Goal: Check status: Check status

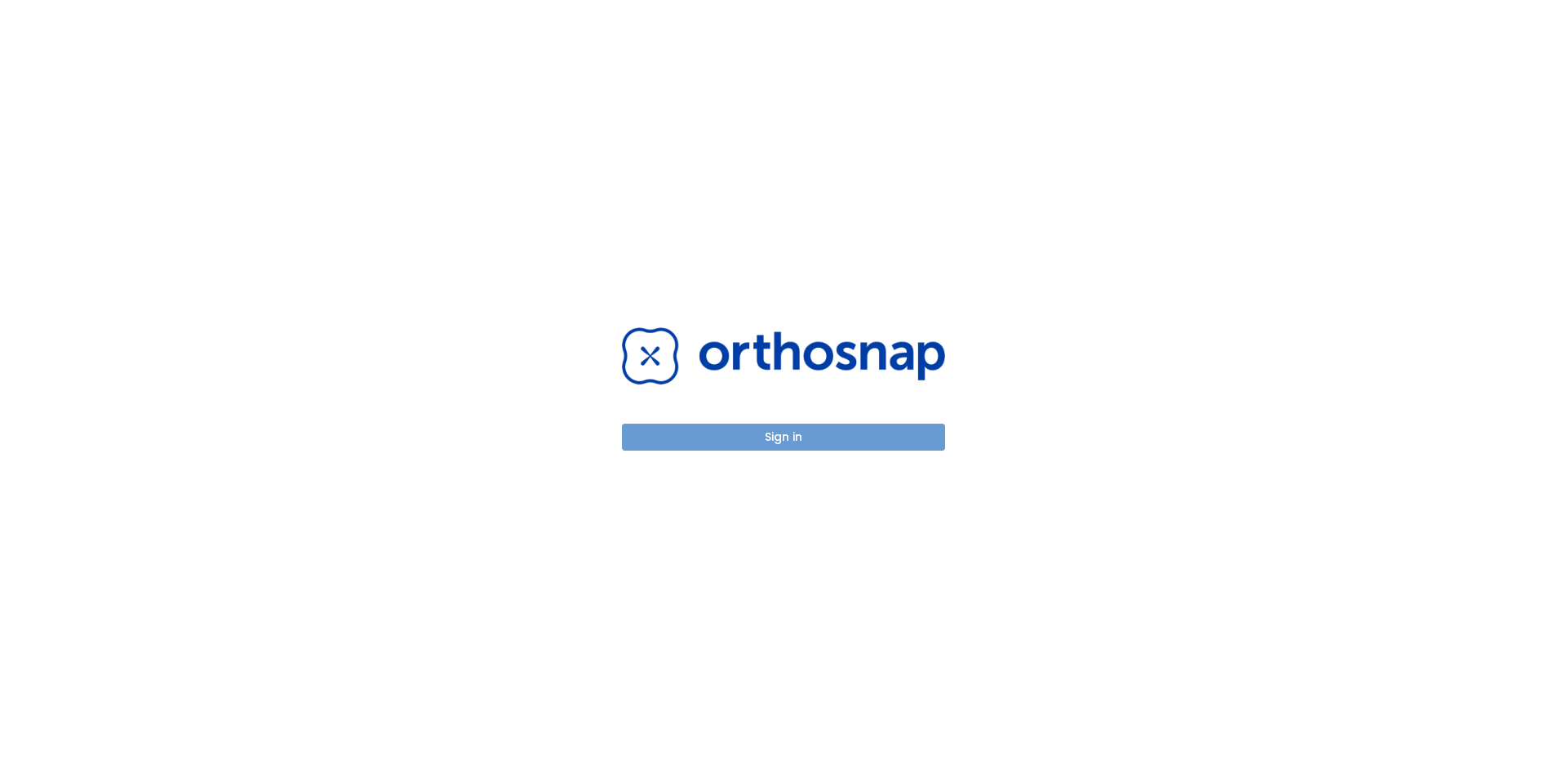
click at [695, 444] on button "Sign in" at bounding box center [783, 437] width 323 height 27
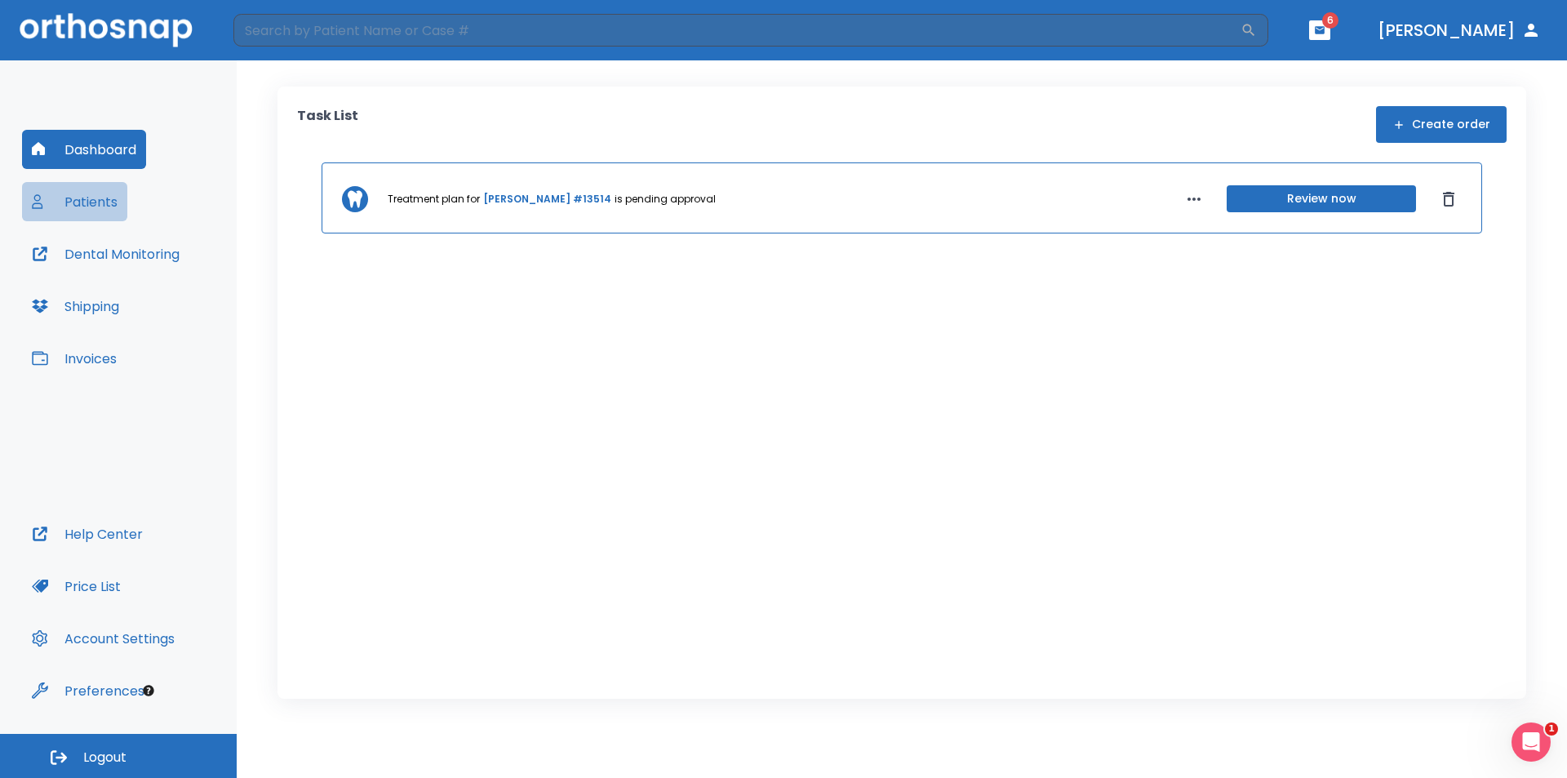
click at [87, 188] on button "Patients" at bounding box center [74, 201] width 105 height 39
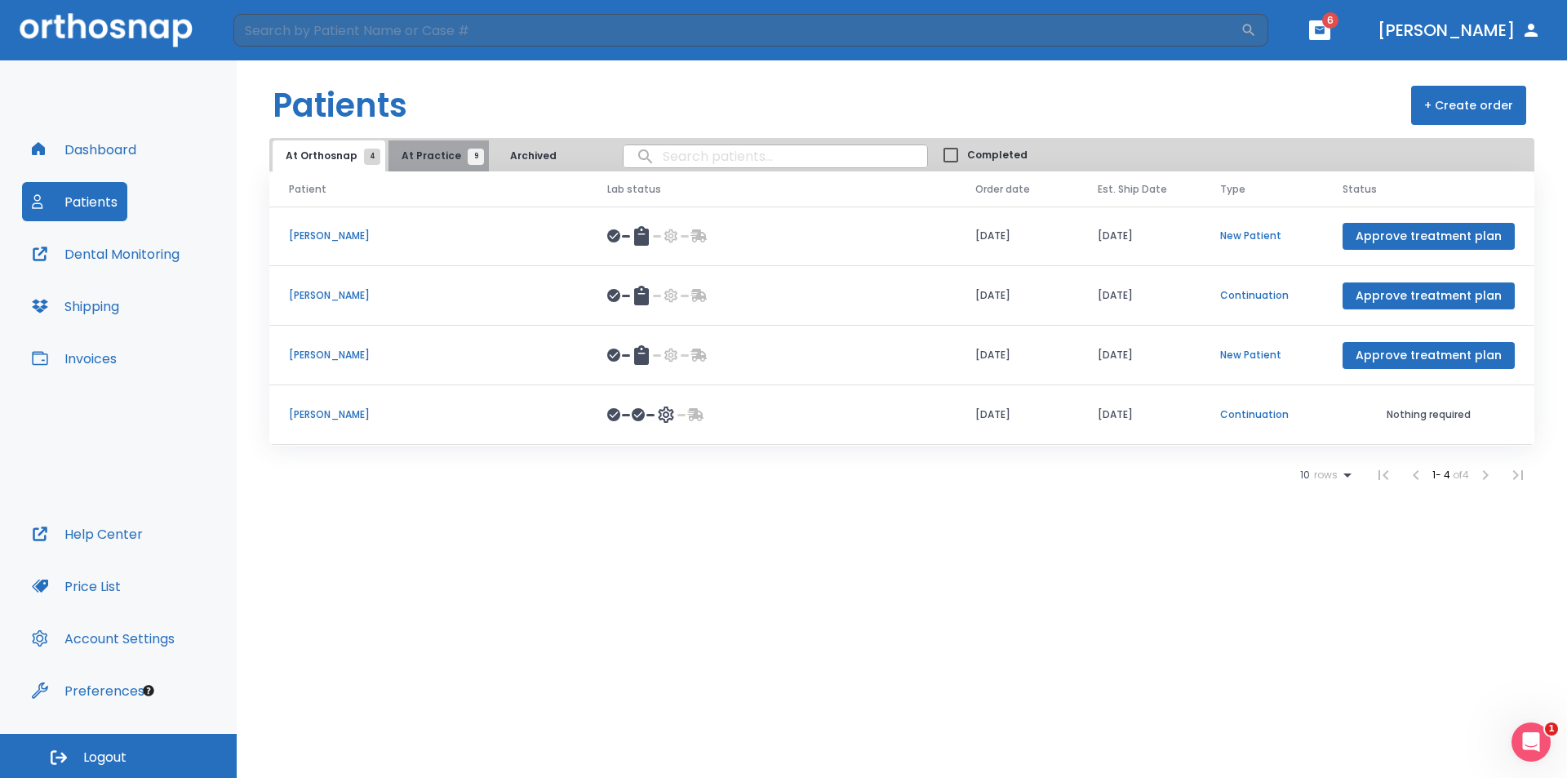
click at [434, 167] on button "At Practice 9" at bounding box center [439, 155] width 100 height 31
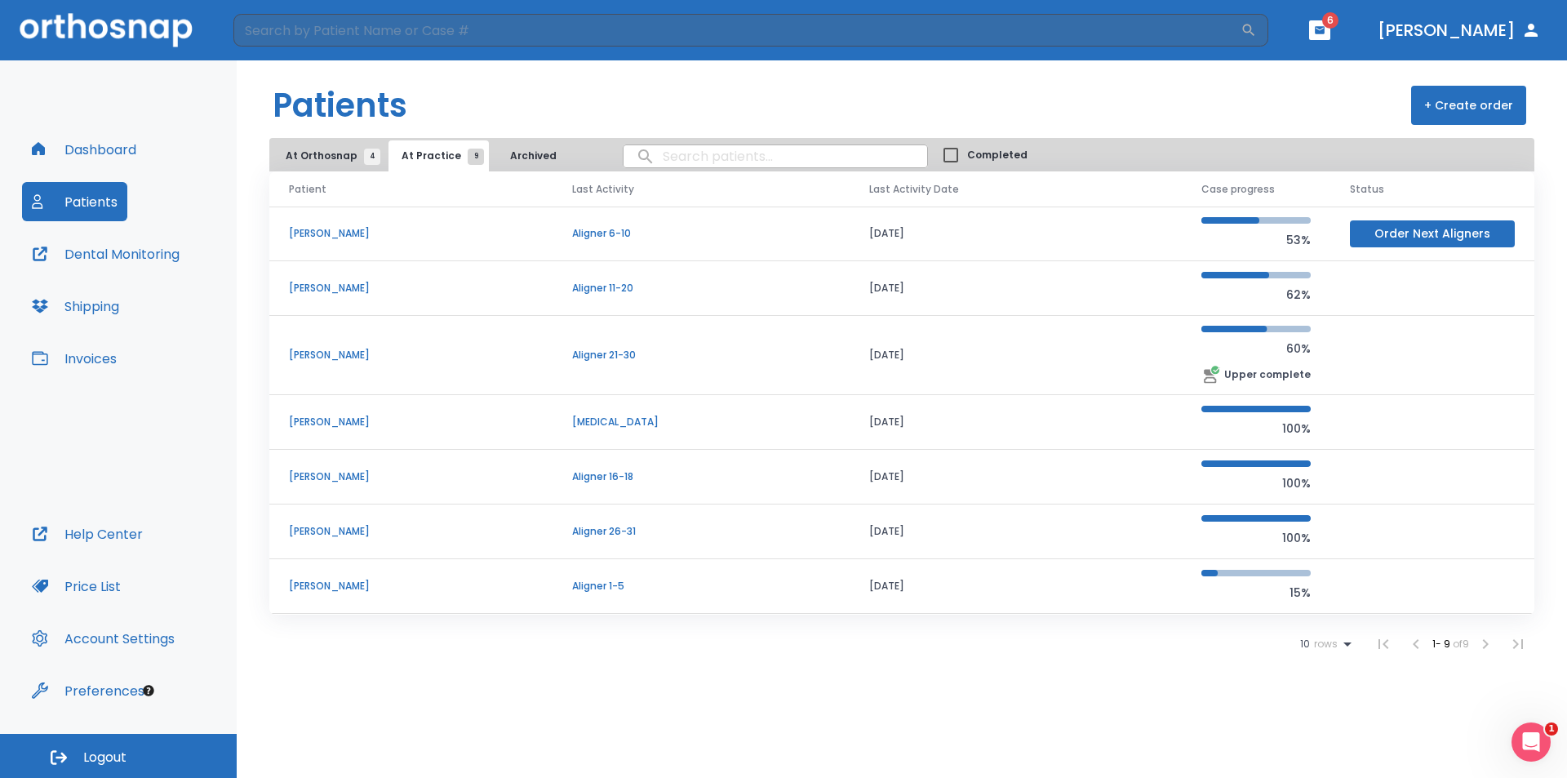
click at [668, 159] on input "search" at bounding box center [776, 156] width 304 height 32
type input "connor"
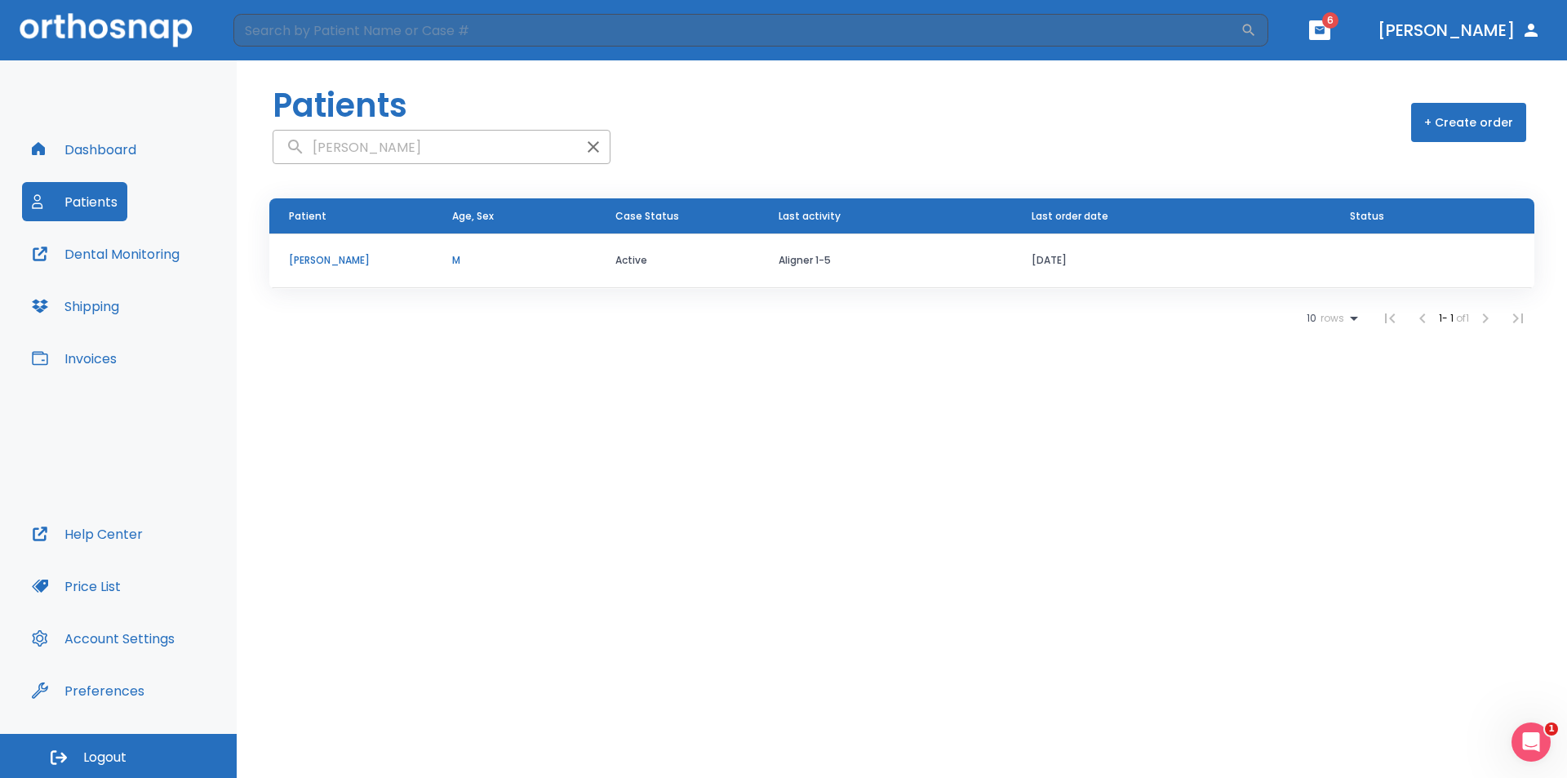
click at [312, 267] on p "Connor Kwong" at bounding box center [351, 260] width 124 height 15
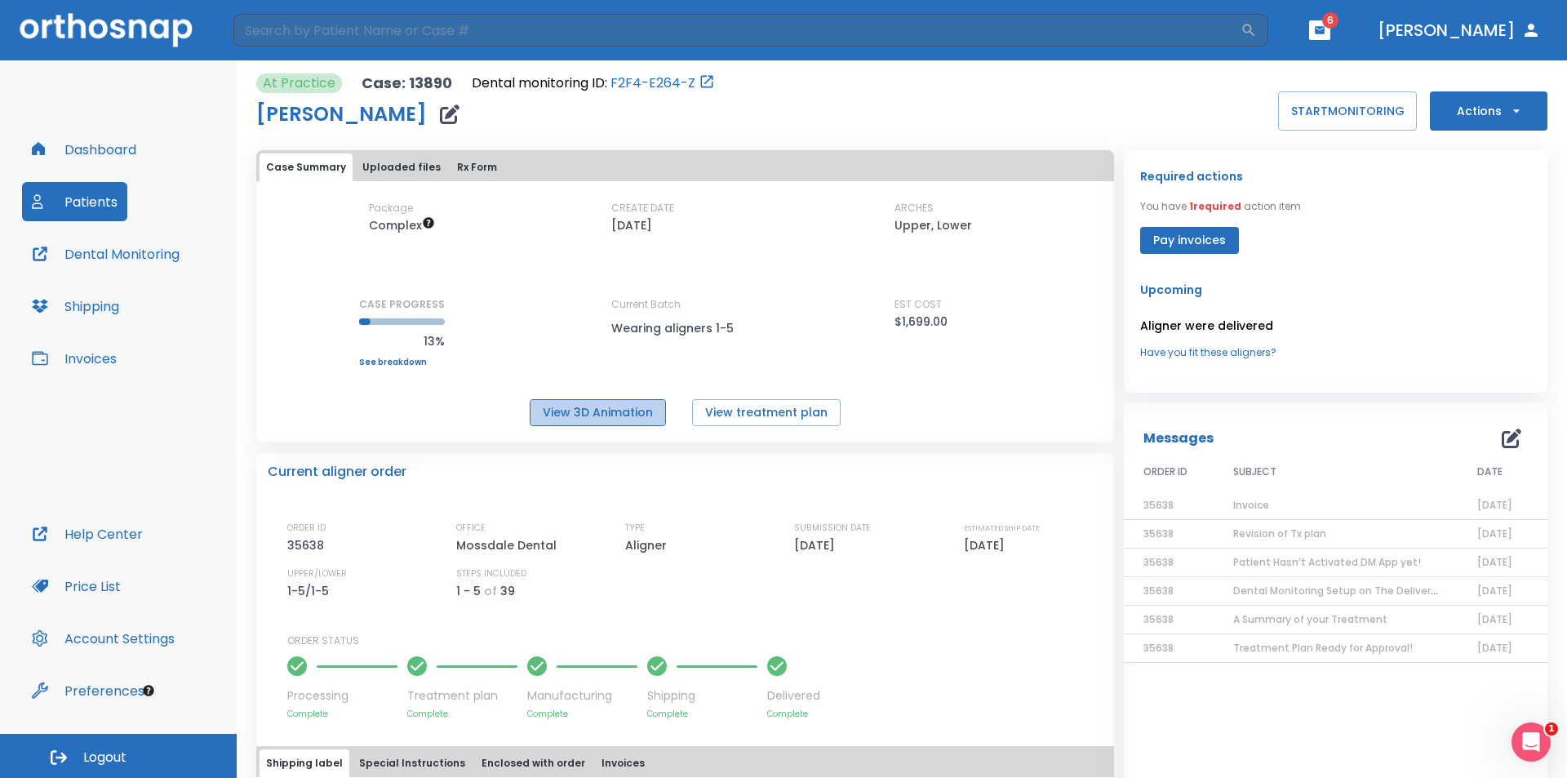
click at [602, 412] on button "View 3D Animation" at bounding box center [598, 412] width 136 height 27
click at [109, 37] on img at bounding box center [106, 29] width 173 height 33
